Goal: Information Seeking & Learning: Learn about a topic

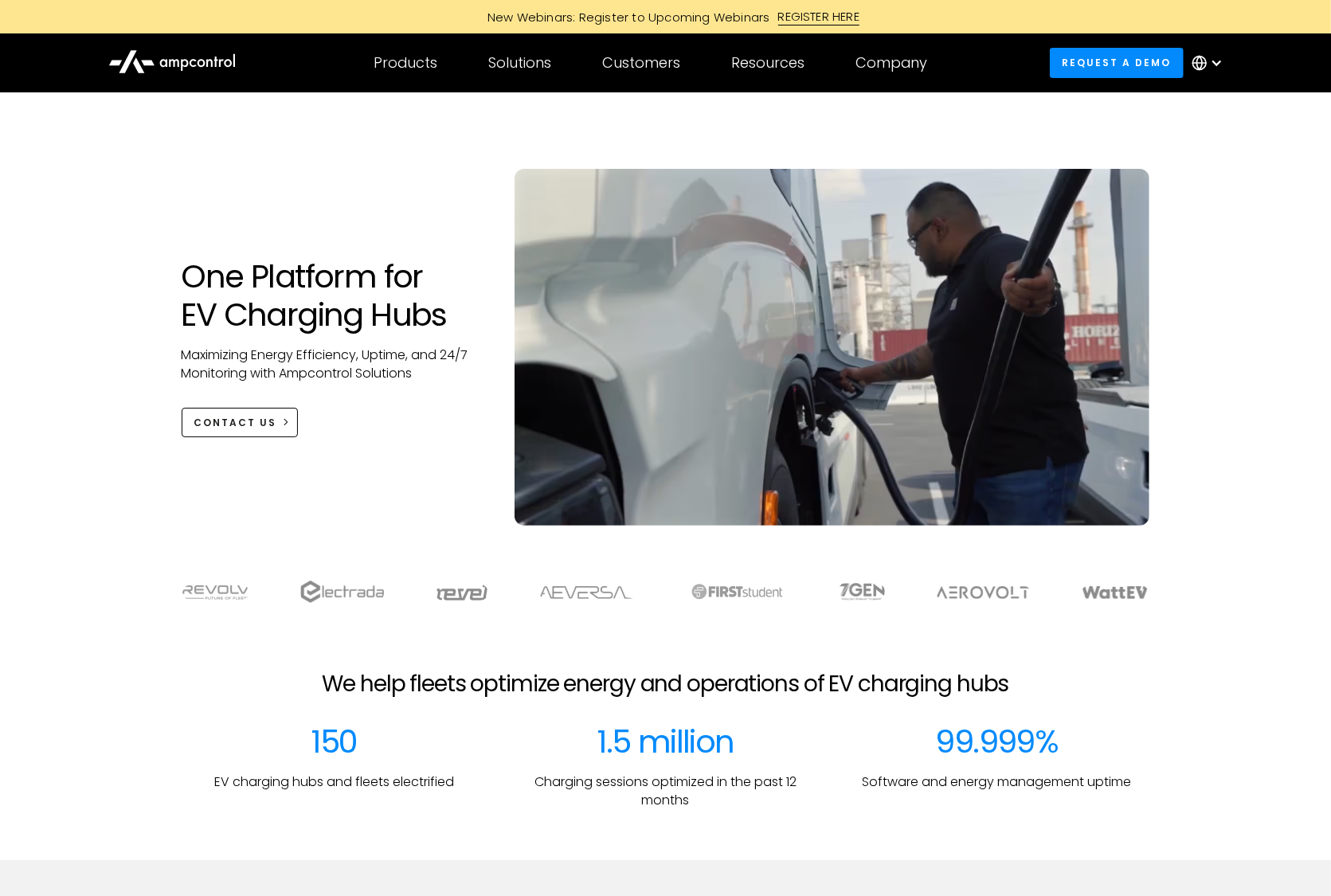
click at [343, 173] on div "One Platform for EV Charging Hubs Maximizing Energy Efficiency, Uptime, and 24/…" at bounding box center [666, 363] width 1000 height 389
click at [348, 310] on h1 "One Platform for EV Charging Hubs" at bounding box center [332, 295] width 302 height 76
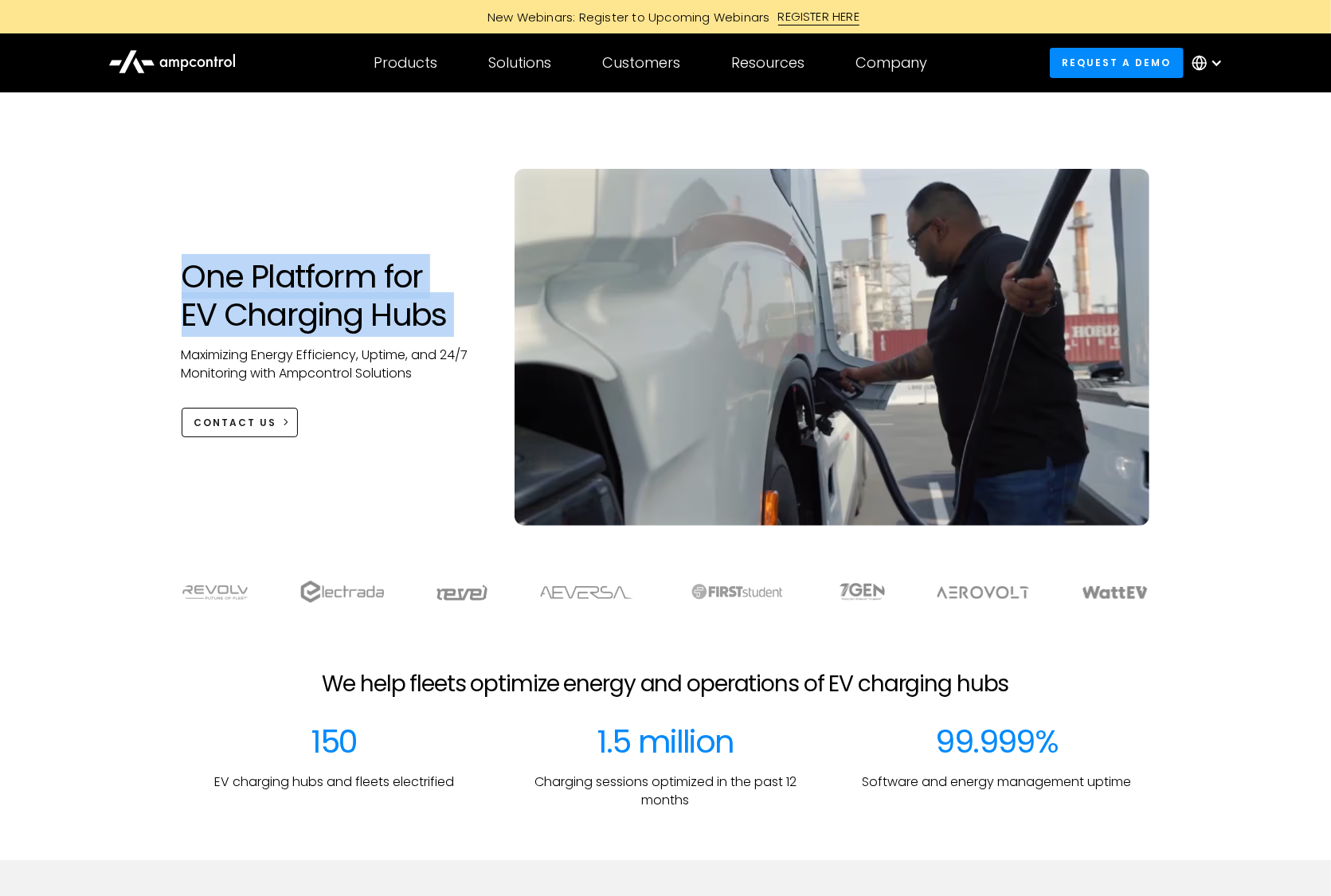
click at [348, 310] on h1 "One Platform for EV Charging Hubs" at bounding box center [332, 295] width 302 height 76
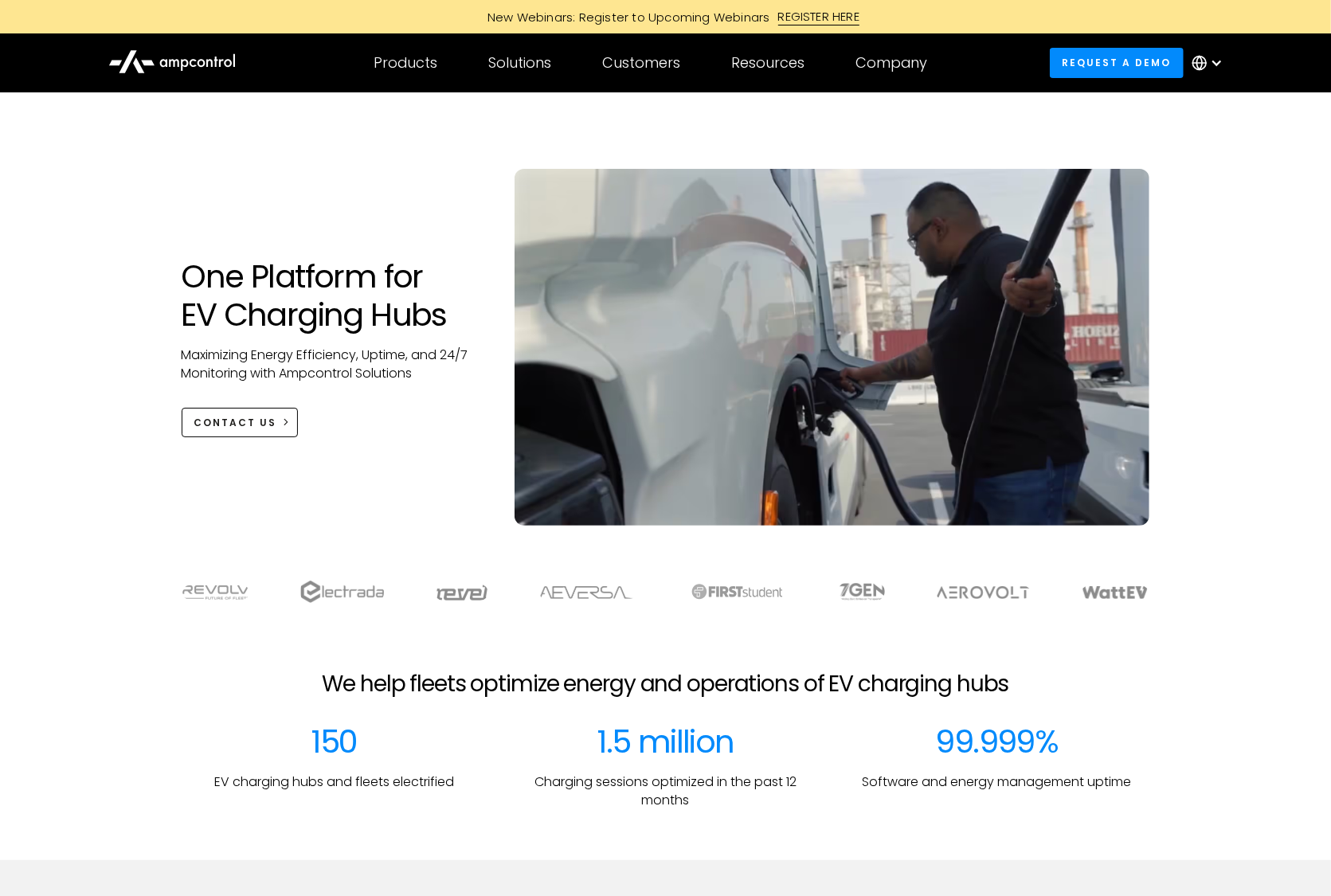
click at [389, 200] on div "One Platform for EV Charging Hubs Maximizing Energy Efficiency, Uptime, and 24/…" at bounding box center [666, 363] width 1000 height 389
click at [350, 307] on h1 "One Platform for EV Charging Hubs" at bounding box center [332, 295] width 302 height 76
click at [350, 306] on h1 "One Platform for EV Charging Hubs" at bounding box center [332, 295] width 302 height 76
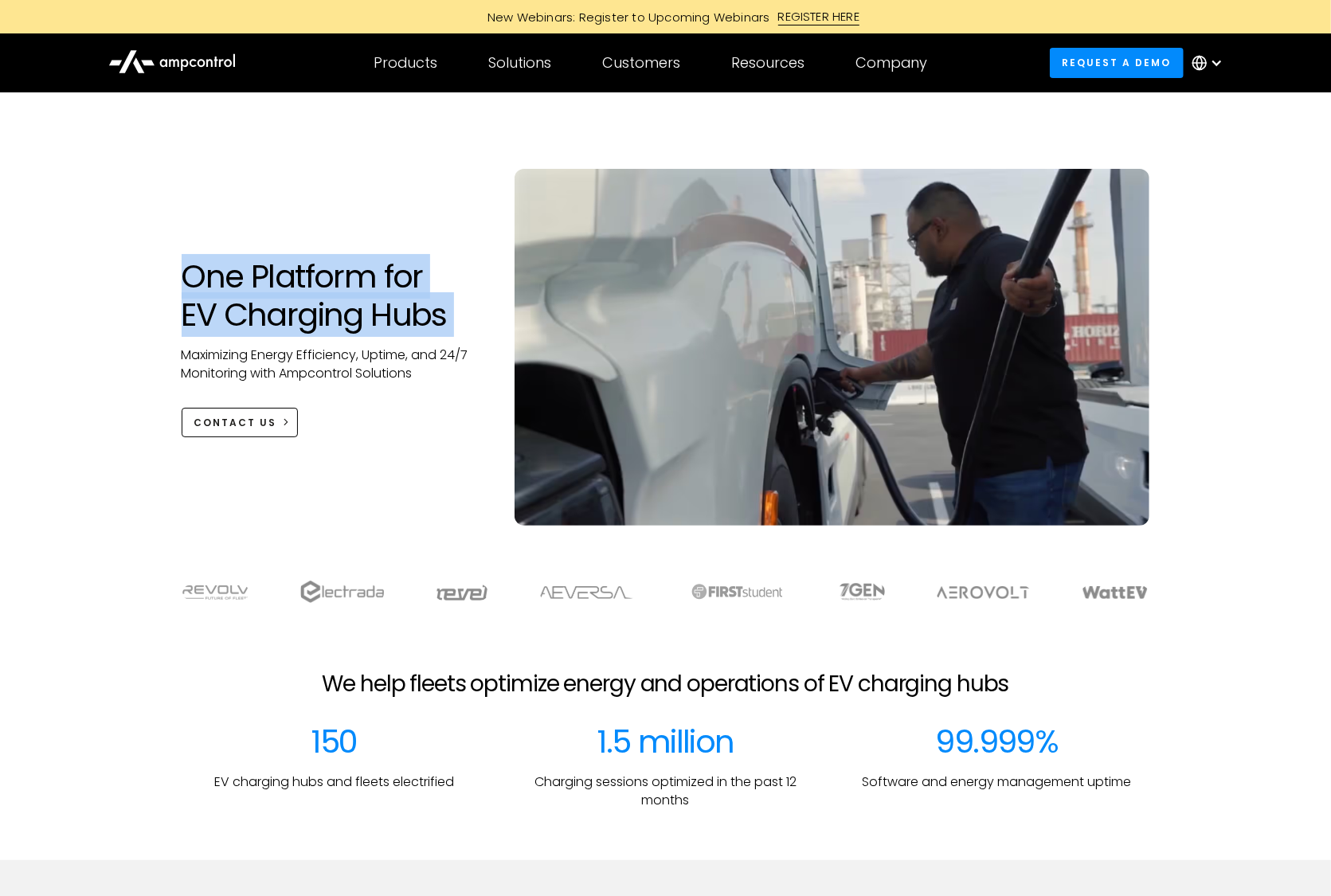
click at [350, 306] on h1 "One Platform for EV Charging Hubs" at bounding box center [332, 295] width 302 height 76
click at [410, 181] on div "One Platform for EV Charging Hubs Maximizing Energy Efficiency, Uptime, and 24/…" at bounding box center [666, 363] width 1000 height 389
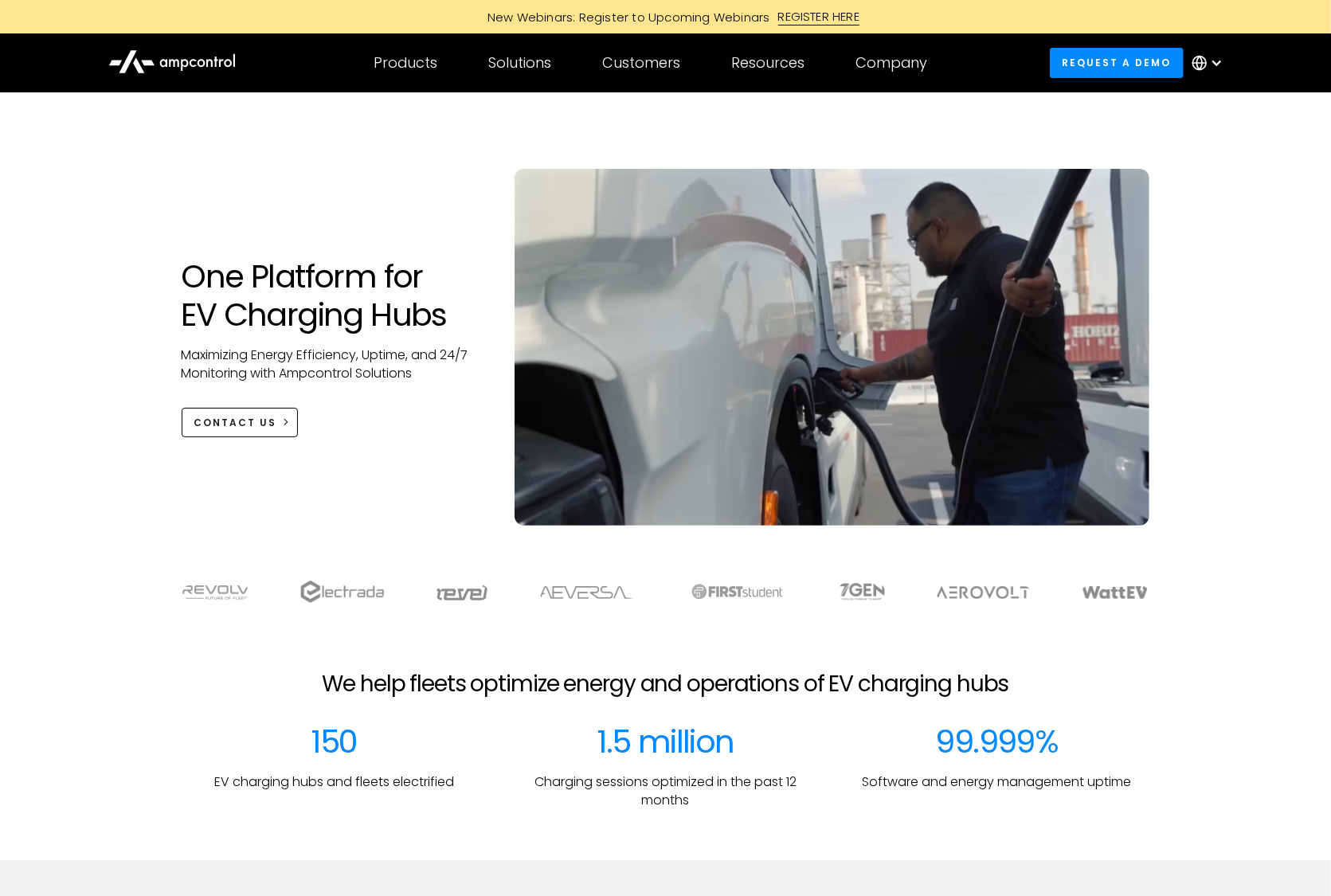
click at [374, 312] on h1 "One Platform for EV Charging Hubs" at bounding box center [332, 295] width 302 height 76
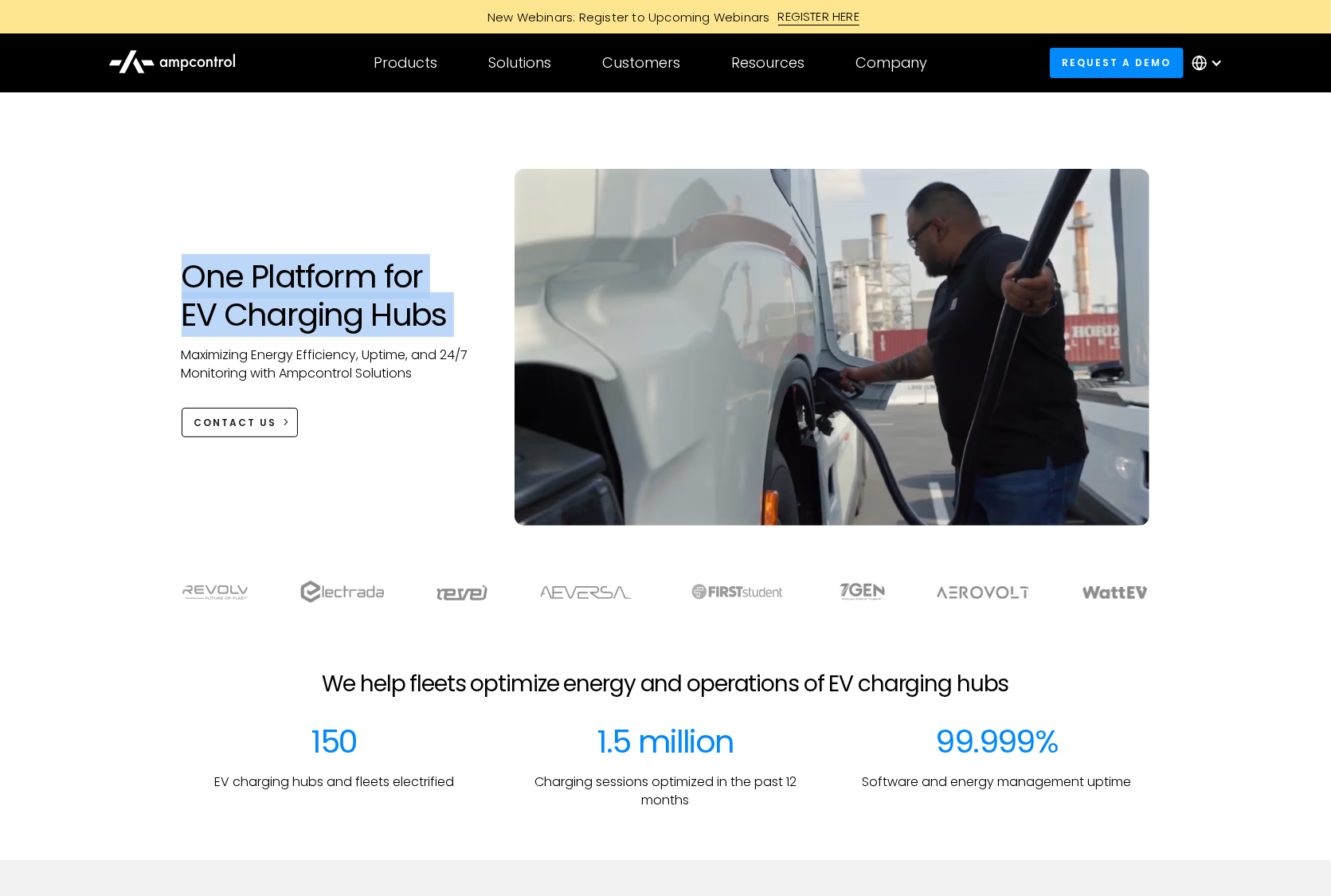
click at [374, 312] on h1 "One Platform for EV Charging Hubs" at bounding box center [332, 295] width 302 height 76
click at [398, 181] on div "One Platform for EV Charging Hubs Maximizing Energy Efficiency, Uptime, and 24/…" at bounding box center [666, 363] width 1000 height 389
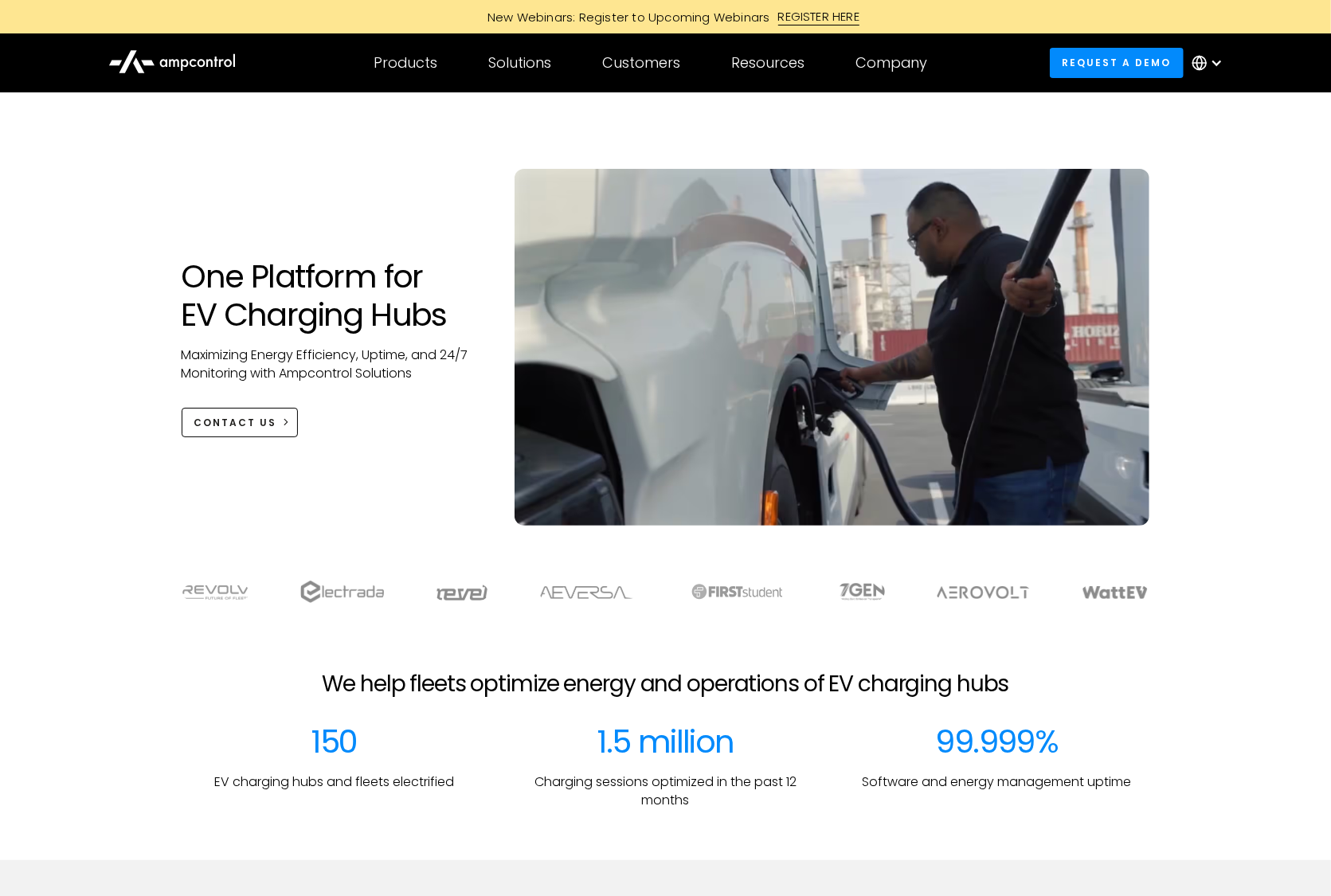
click at [1309, 248] on div "One Platform for EV Charging Hubs Maximizing Energy Efficiency, Uptime, and 24/…" at bounding box center [666, 325] width 1331 height 465
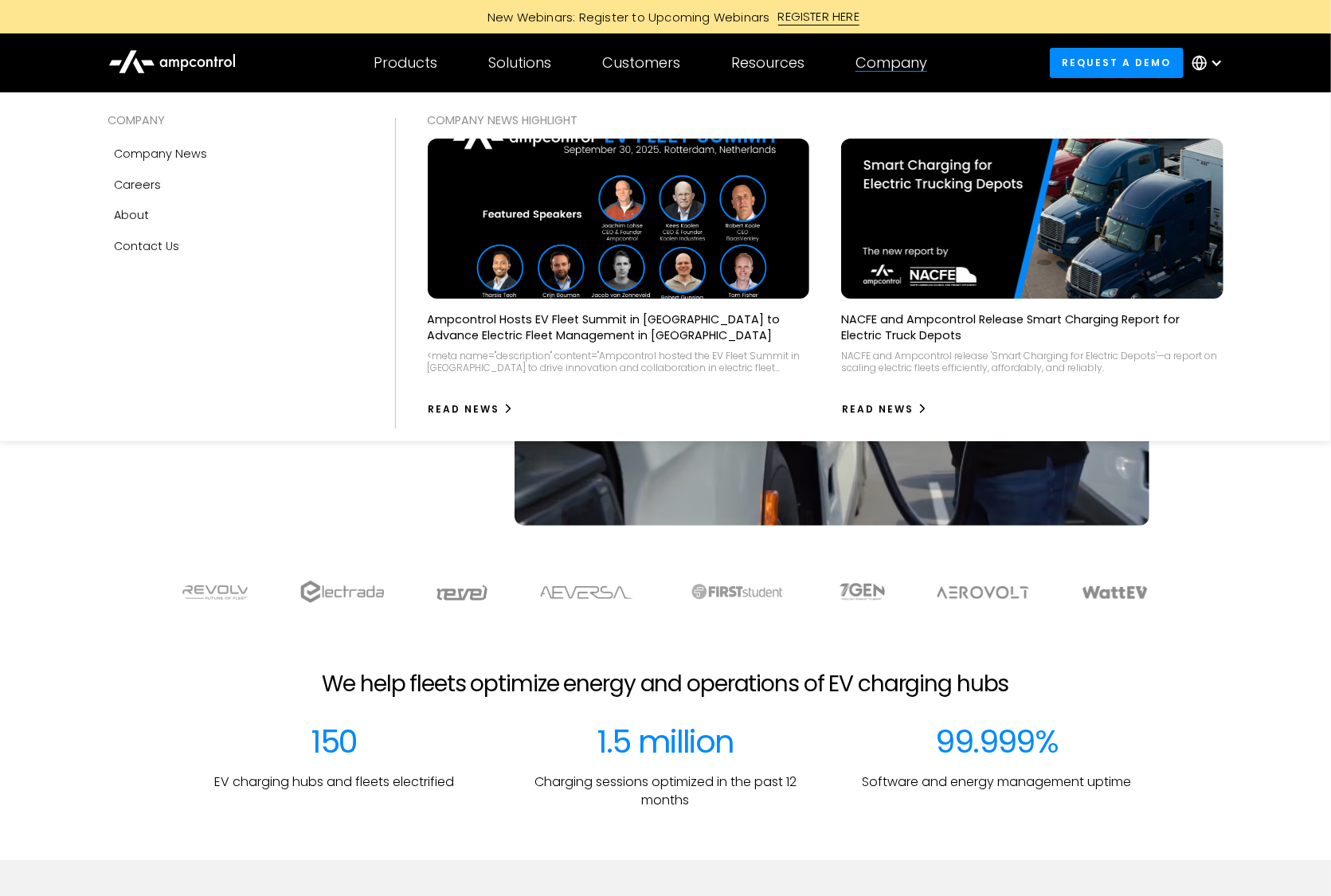
click at [887, 64] on div "Company" at bounding box center [891, 63] width 71 height 18
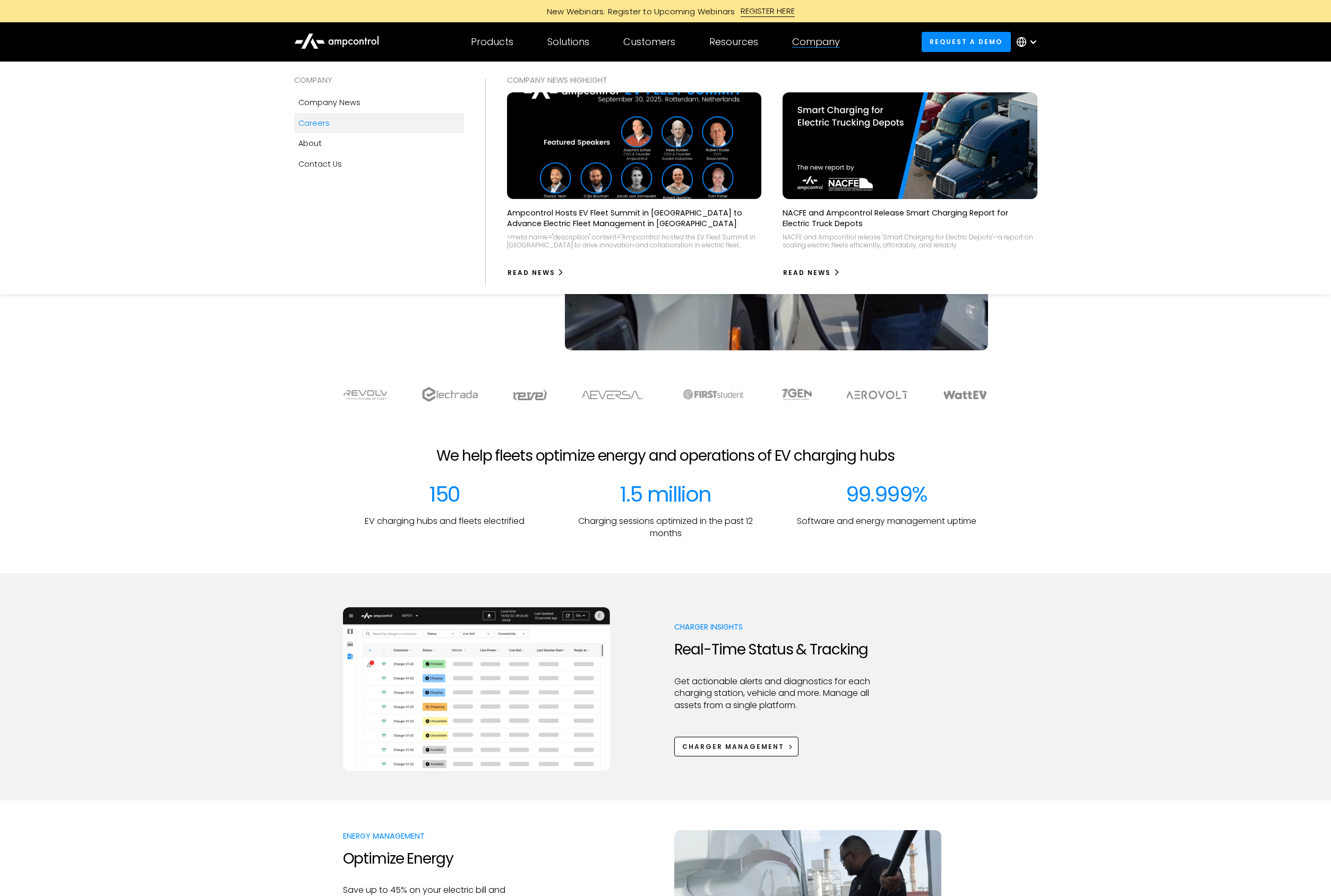
click at [328, 122] on link "Careers" at bounding box center [379, 123] width 170 height 20
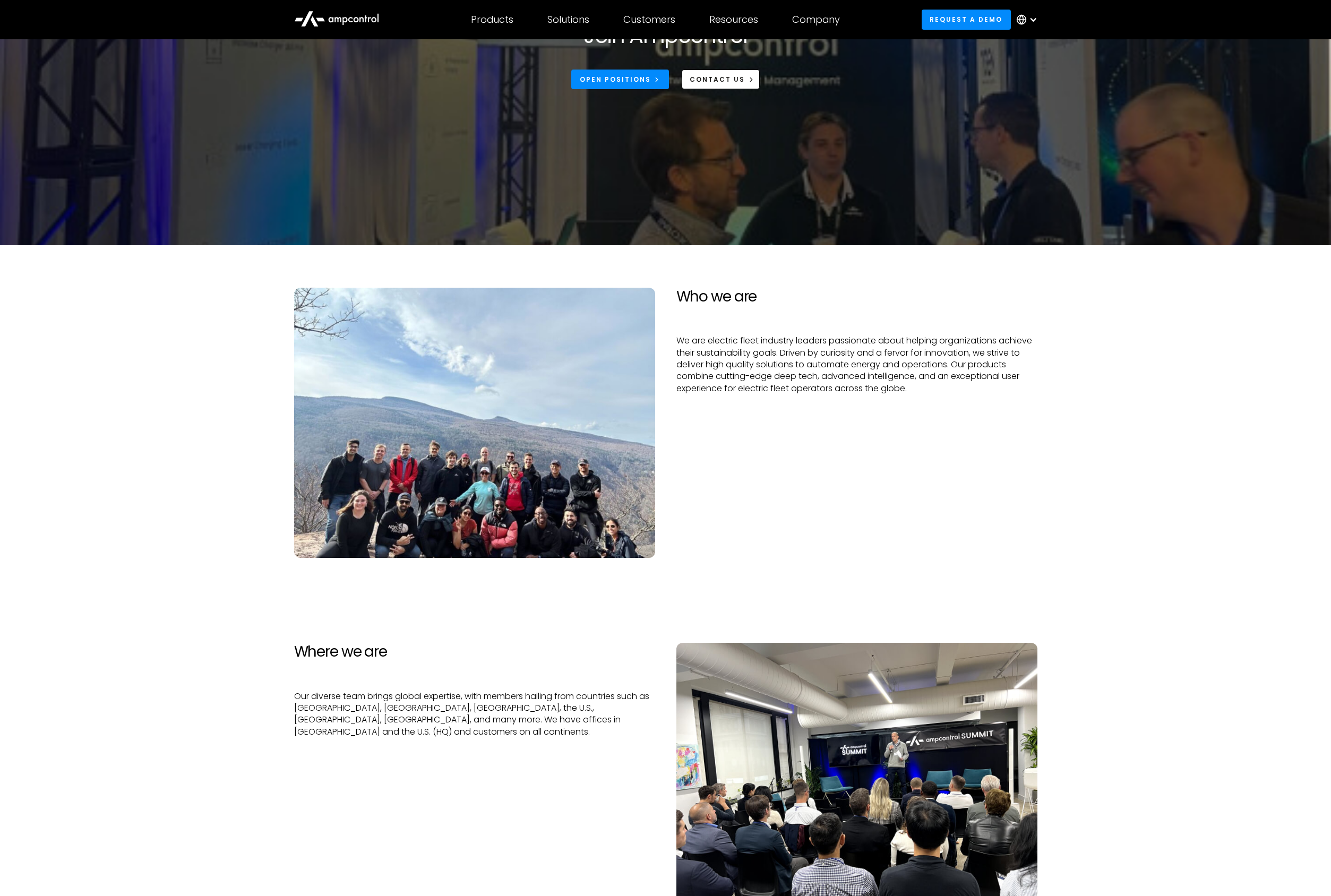
scroll to position [477, 0]
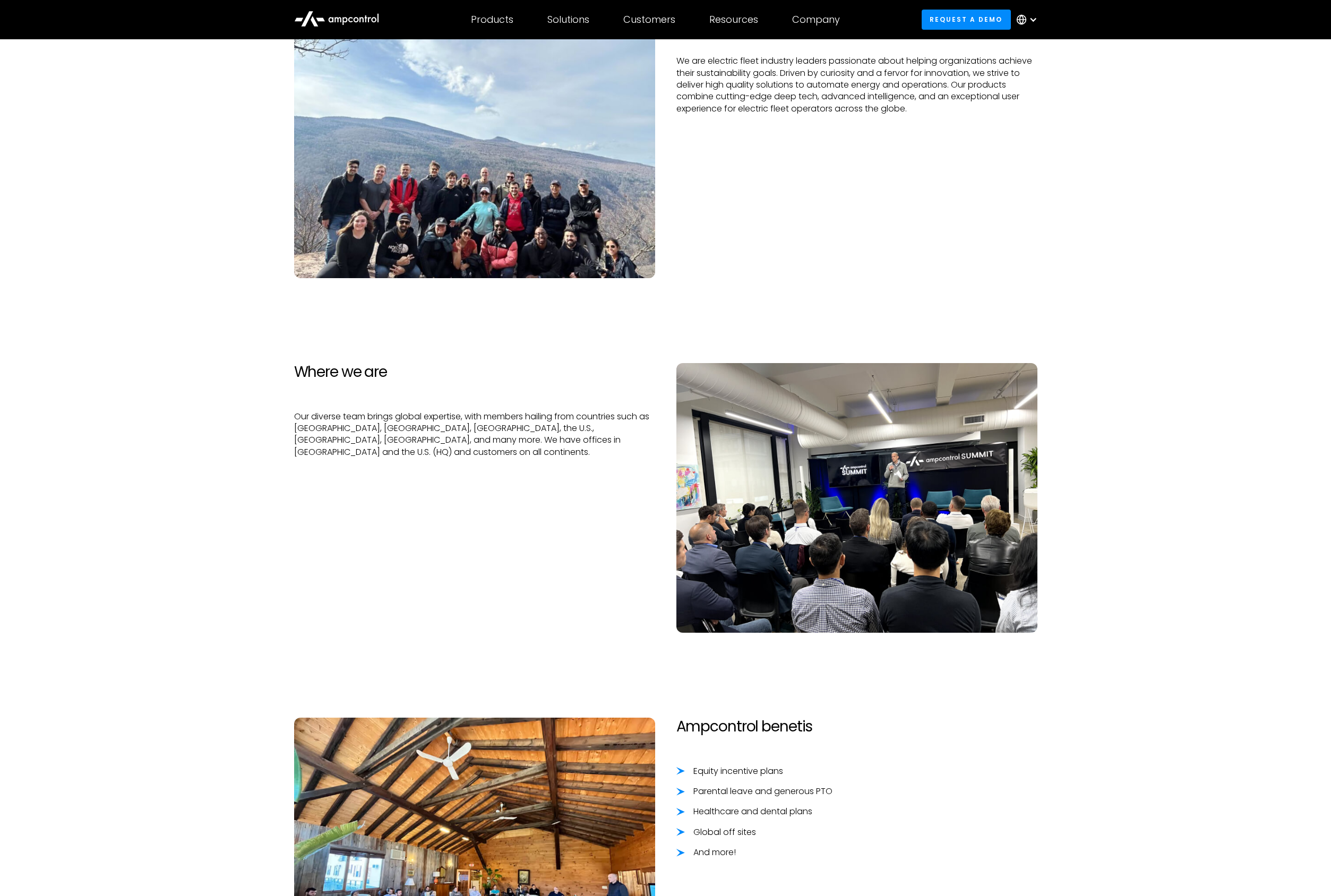
click at [397, 202] on img at bounding box center [474, 143] width 361 height 270
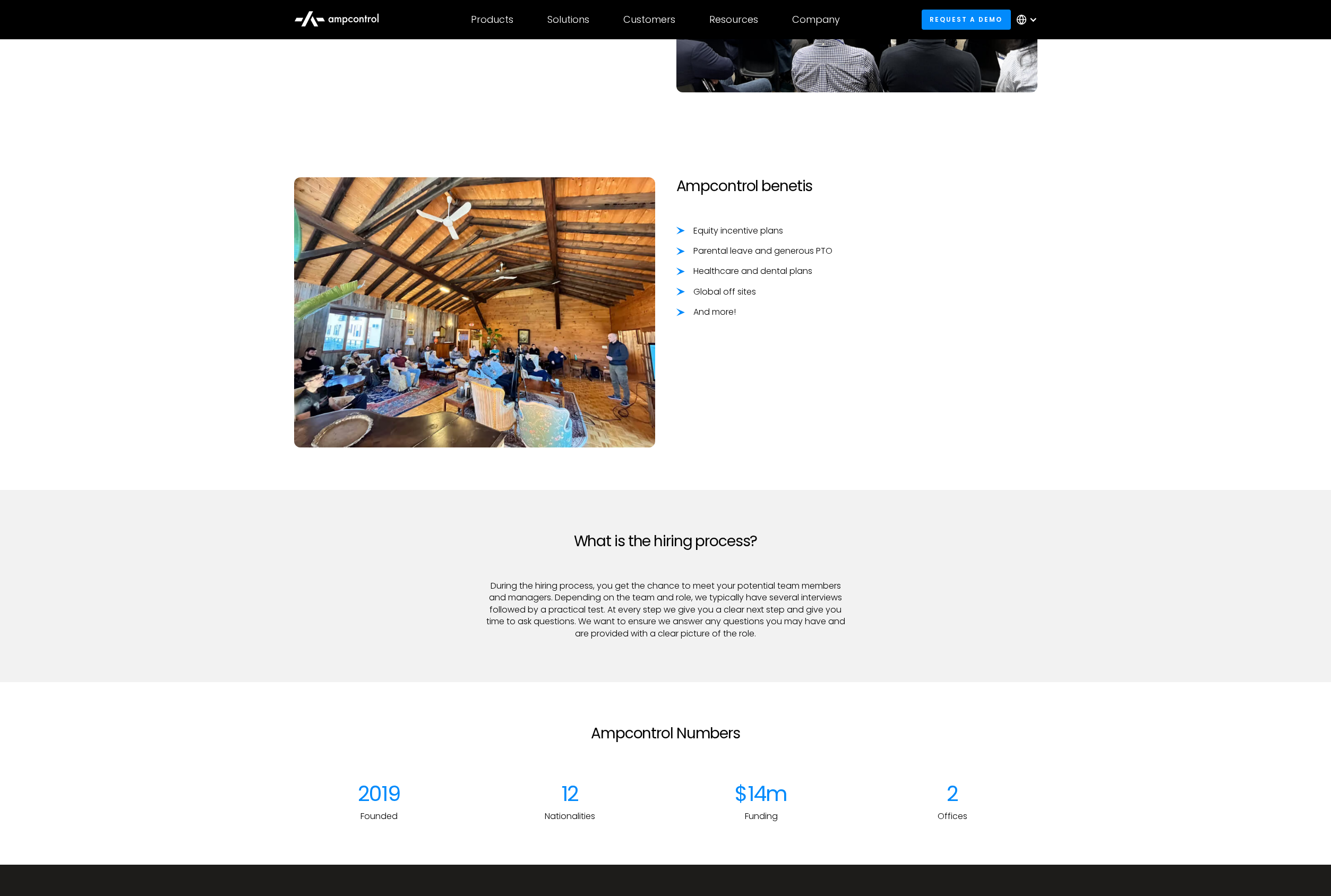
scroll to position [992, 0]
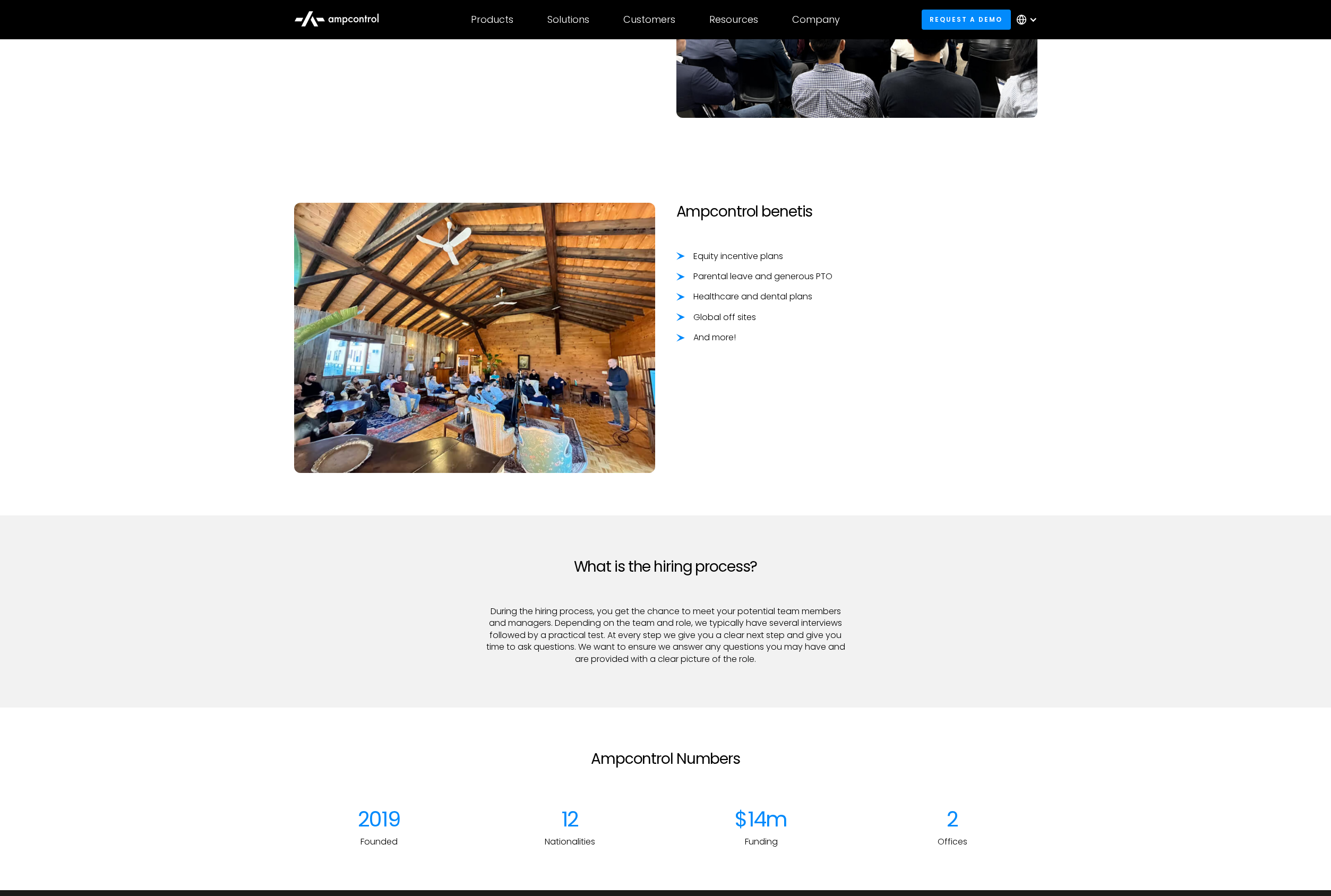
click at [1027, 327] on div "Equity incentive plans Parental leave and generous PTO Healthcare and dental pl…" at bounding box center [857, 298] width 361 height 94
click at [1066, 313] on section "Ampcontrol benetis Equity incentive plans Parental leave and generous PTO Healt…" at bounding box center [665, 338] width 1331 height 355
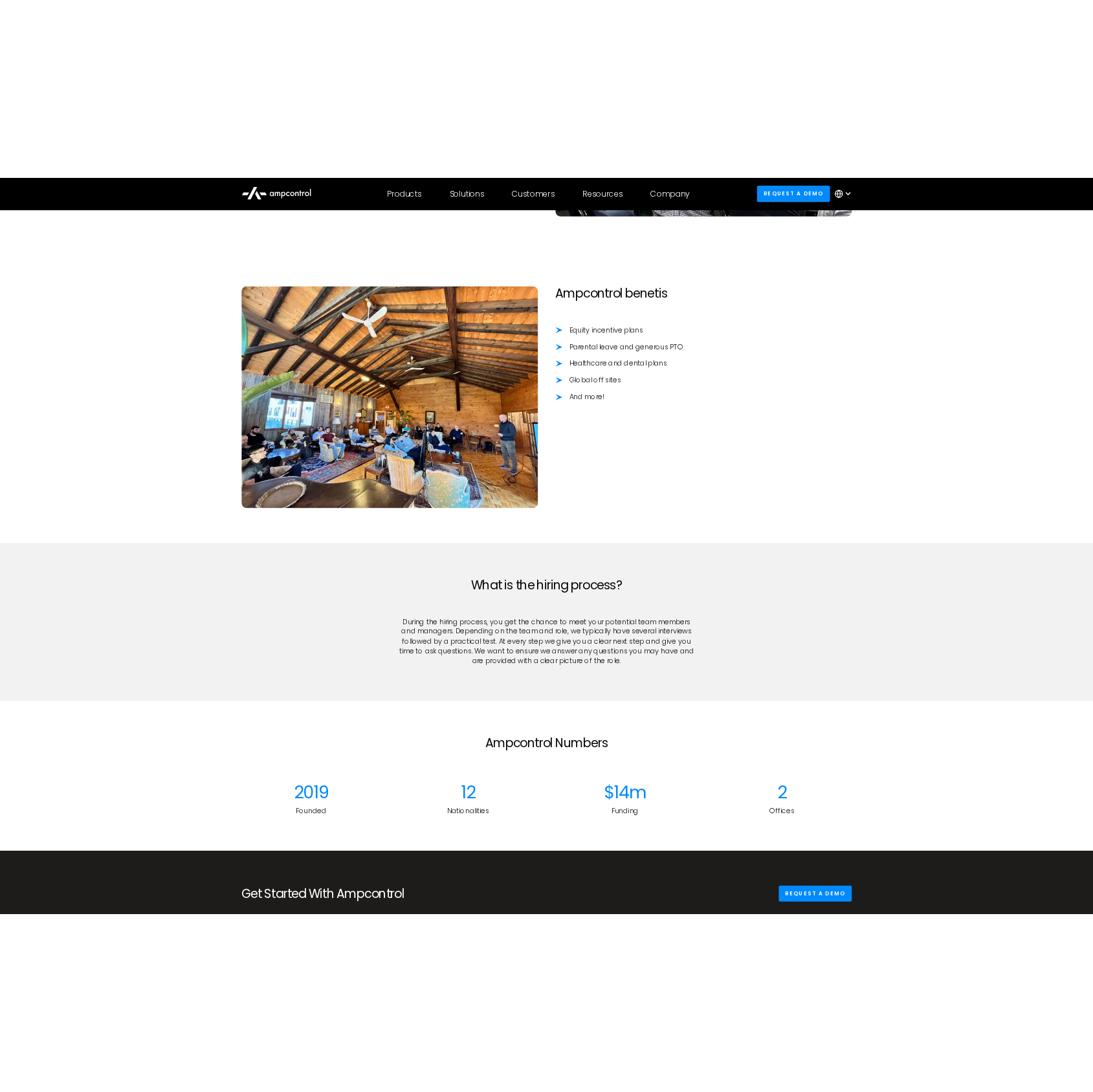
scroll to position [1391, 0]
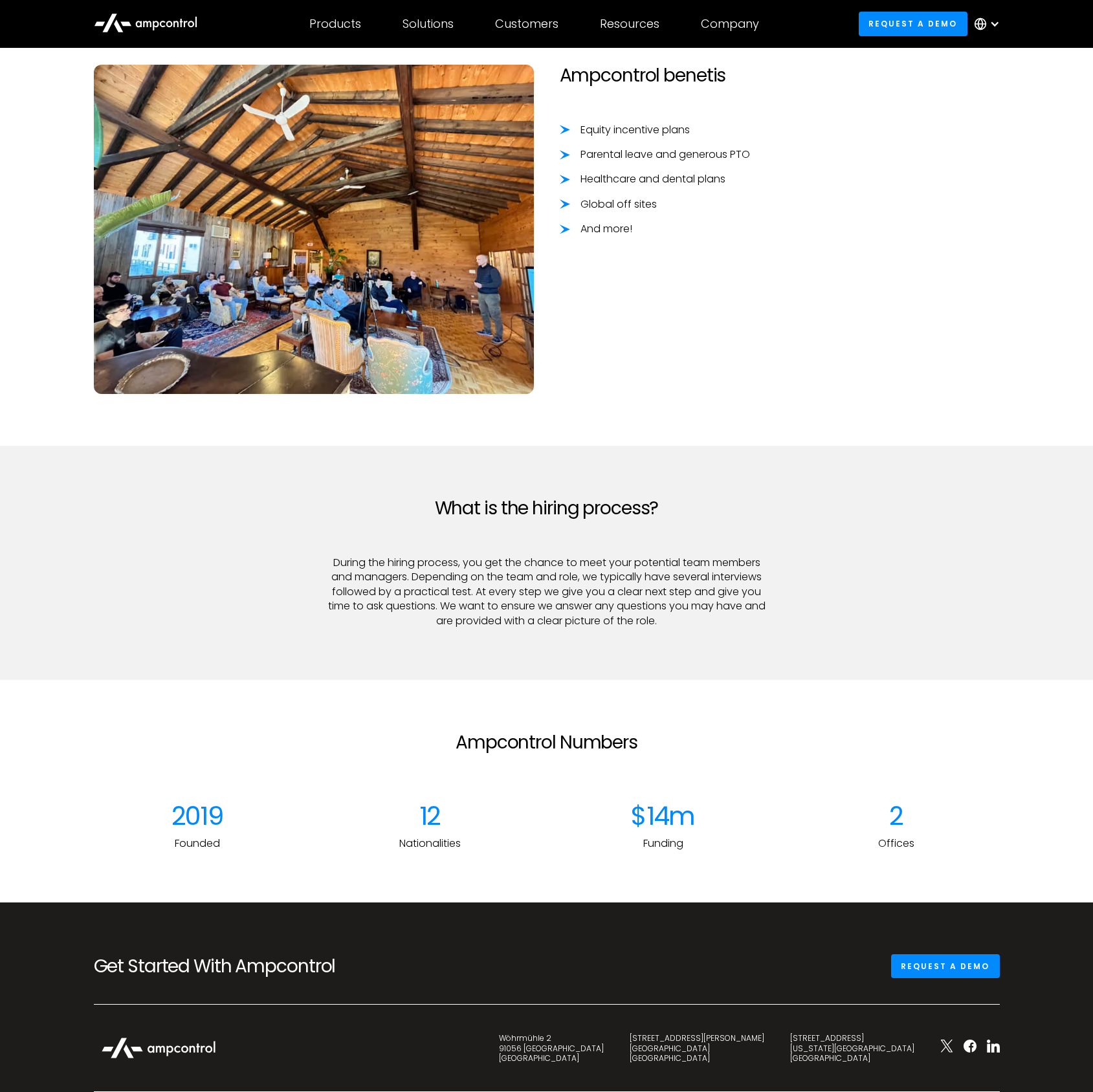
click at [821, 257] on div "Ampcontrol benetis Equity incentive plans Parental leave and generous PTO Healt…" at bounding box center [779, 228] width 466 height 329
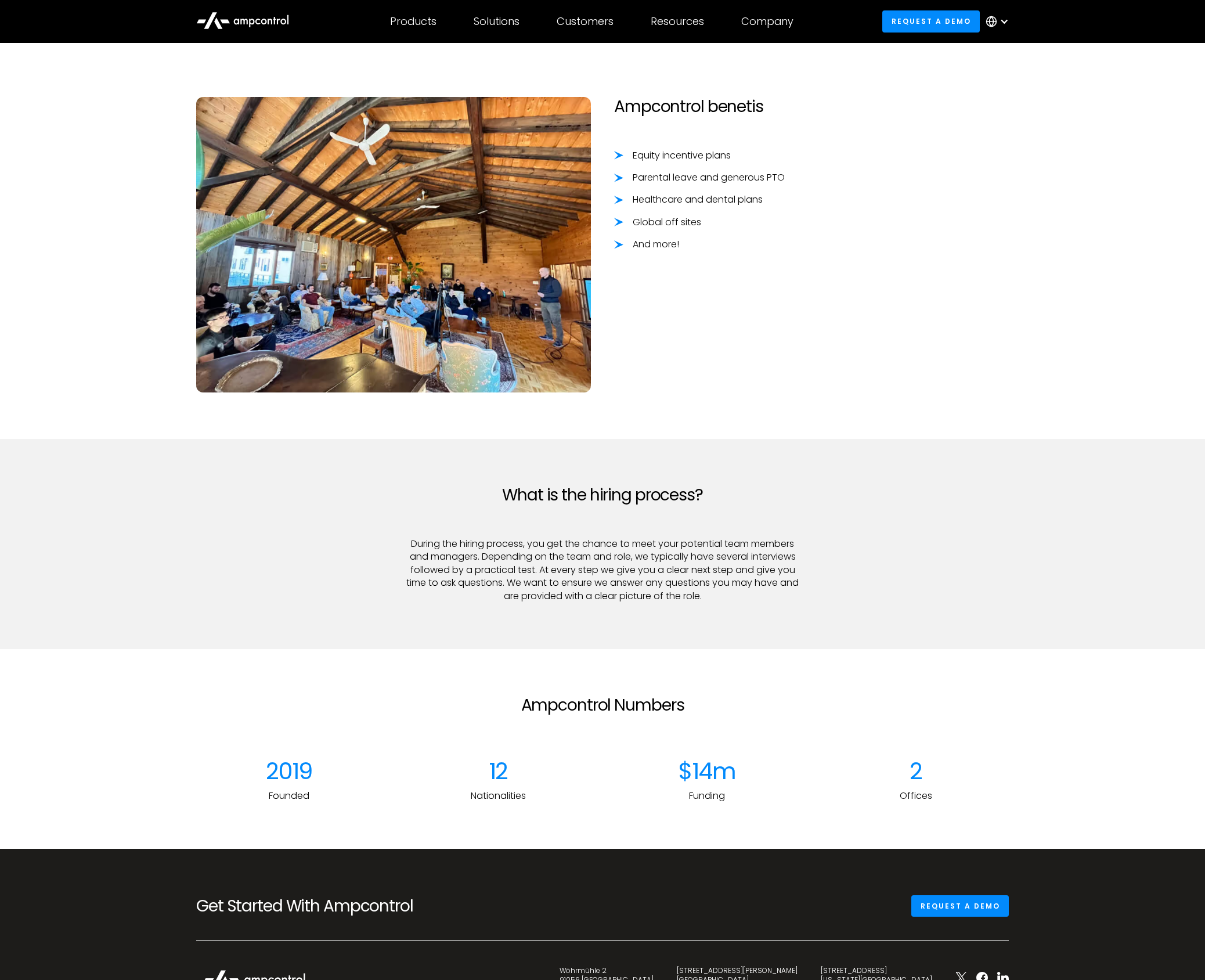
scroll to position [1397, 0]
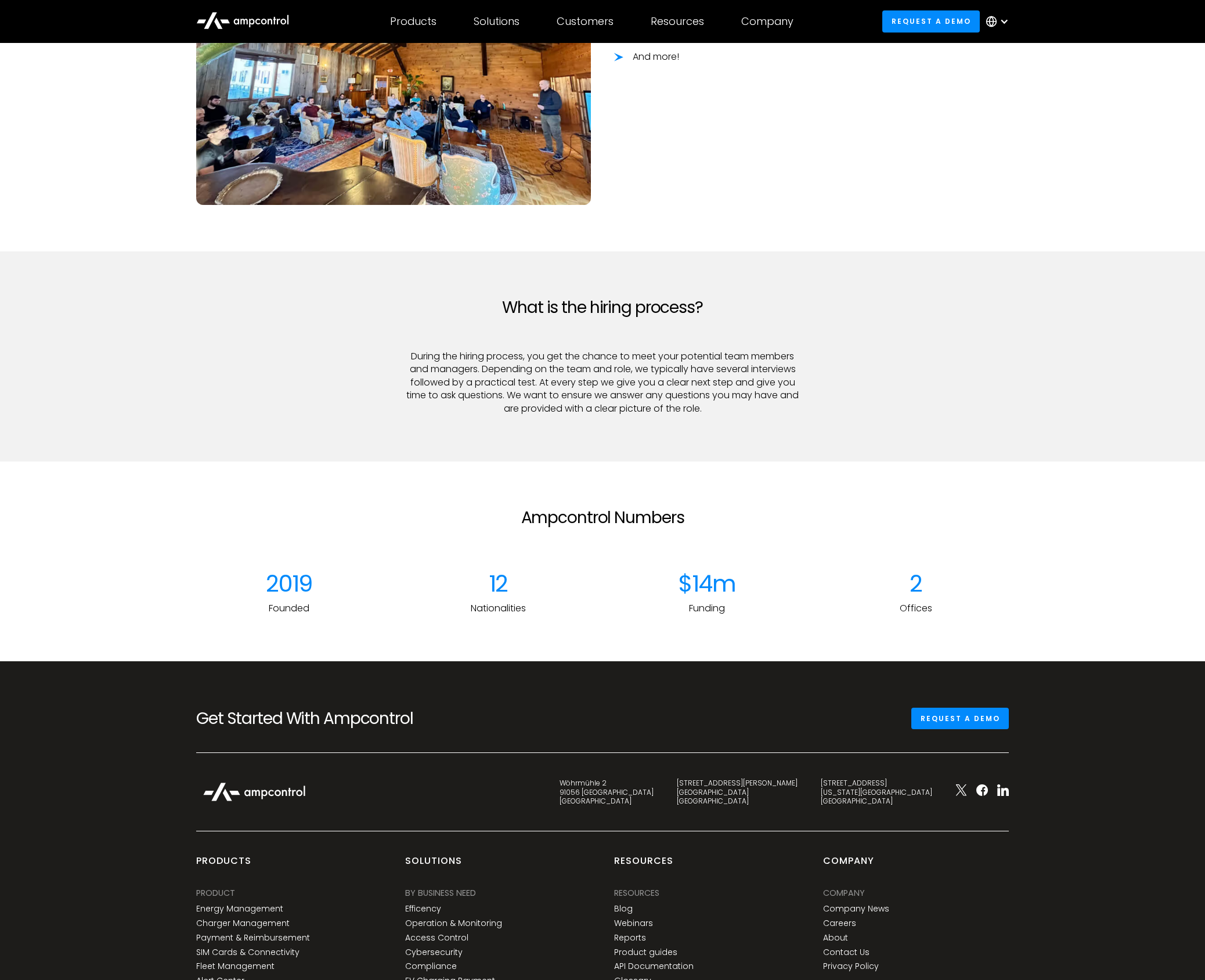
click at [969, 363] on div "What is the hiring process? During the hiring process, you get the chance to me…" at bounding box center [602, 368] width 836 height 141
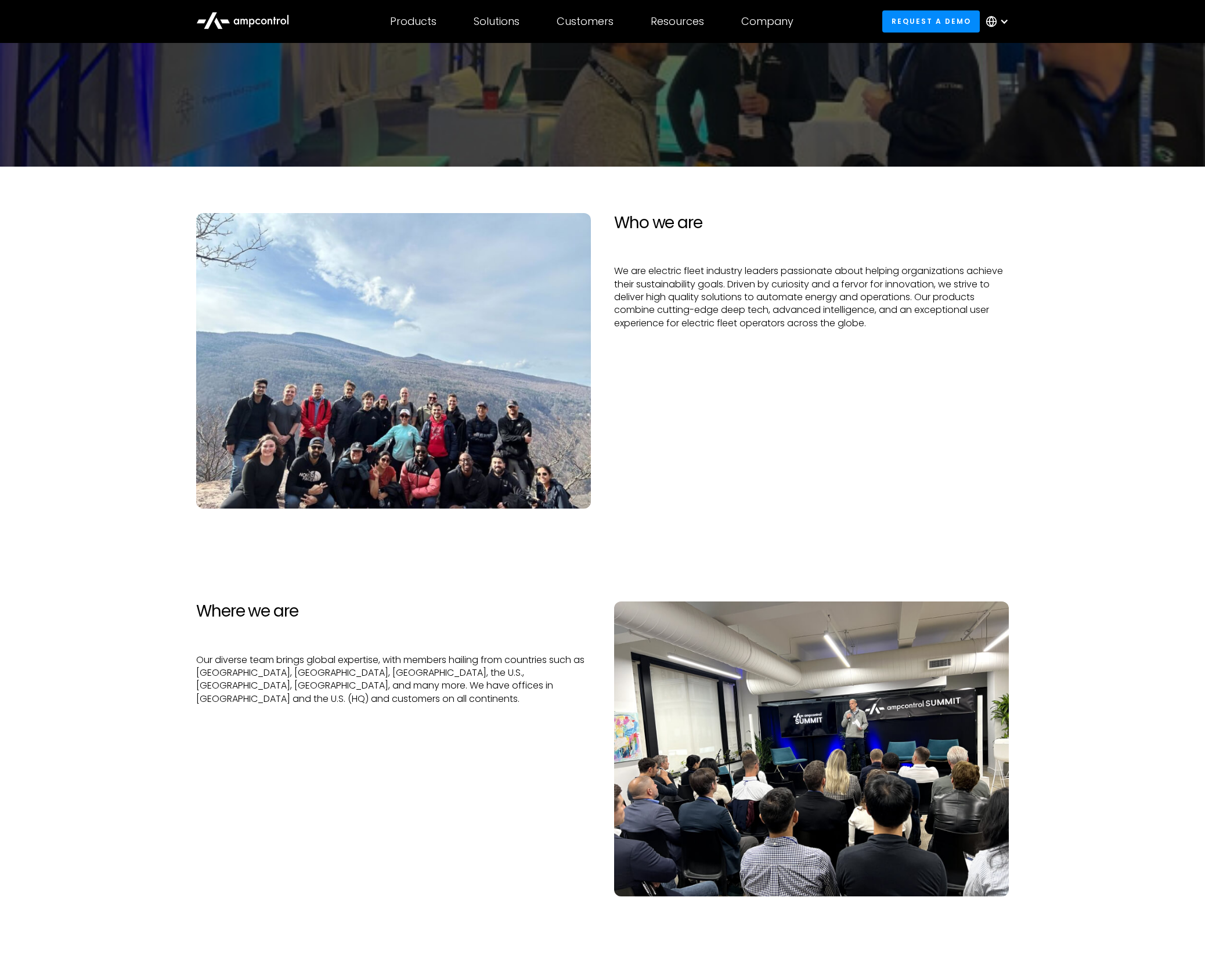
scroll to position [0, 0]
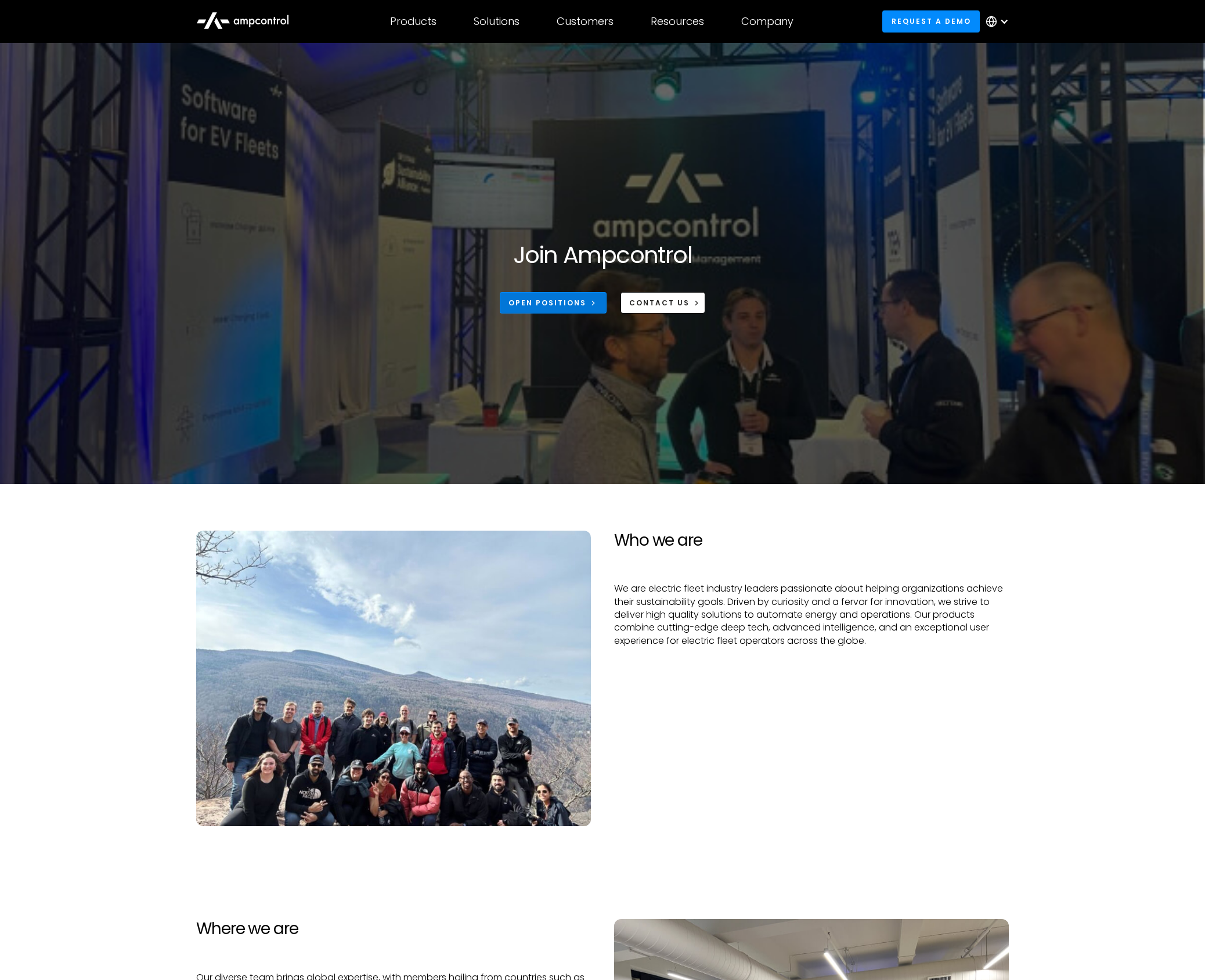
click at [553, 305] on div "Open Positions" at bounding box center [548, 303] width 78 height 10
click at [1031, 133] on section "Join Ampcontrol Open Positions CONTACT US" at bounding box center [602, 263] width 1205 height 441
click at [1046, 535] on section "Who we are We are electric fleet industry leaders passionate about helping orga…" at bounding box center [602, 678] width 1205 height 388
